Goal: Navigation & Orientation: Find specific page/section

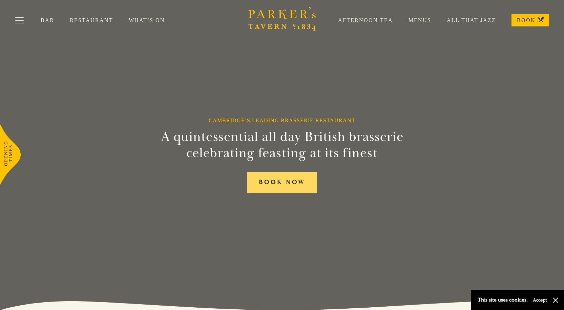
click at [286, 186] on link "BOOK NOW" at bounding box center [282, 182] width 70 height 21
click at [99, 20] on link "Restaurant" at bounding box center [99, 20] width 59 height 7
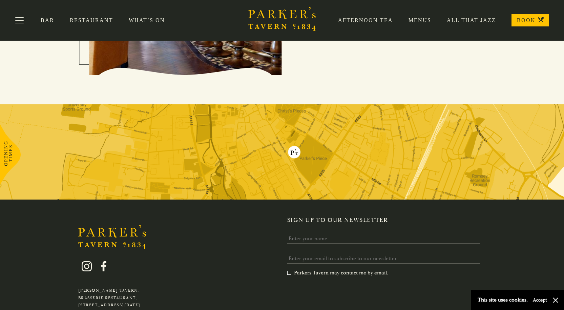
scroll to position [1079, 0]
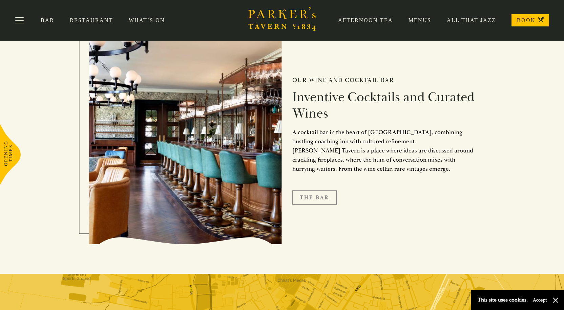
click at [311, 202] on link "The Bar" at bounding box center [314, 197] width 44 height 14
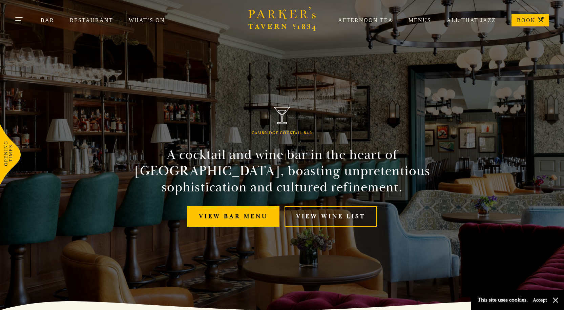
click at [17, 22] on button "Toggle navigation" at bounding box center [19, 21] width 29 height 29
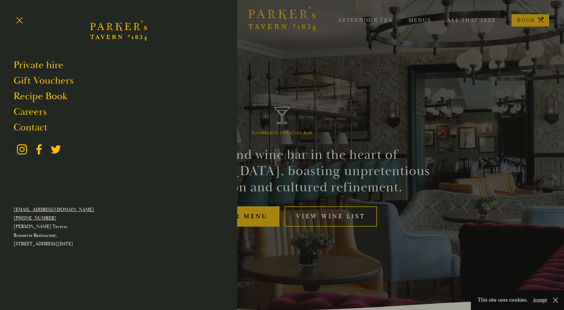
click at [313, 52] on div at bounding box center [282, 155] width 564 height 310
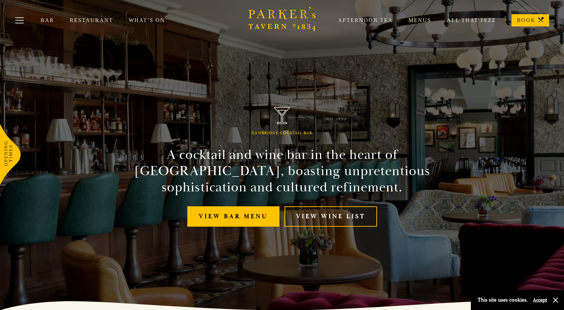
click at [424, 20] on link "Menus" at bounding box center [412, 20] width 38 height 7
